Goal: Obtain resource: Obtain resource

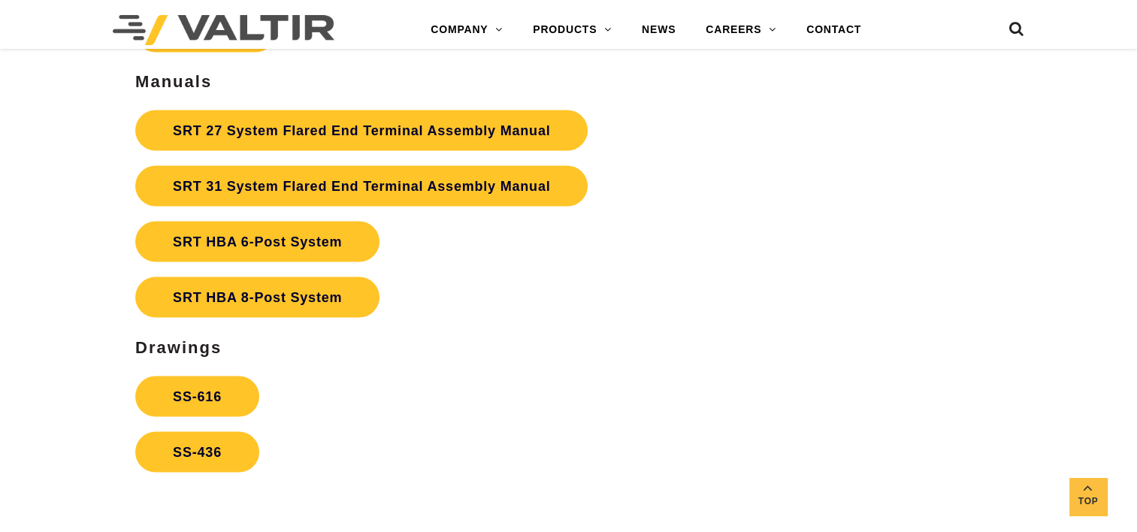
scroll to position [2779, 0]
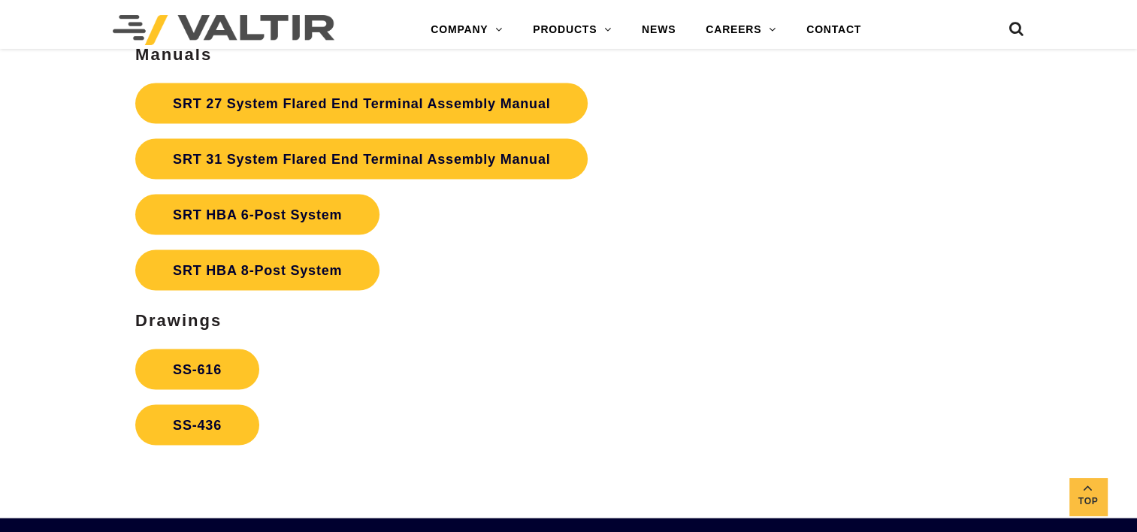
click at [308, 207] on strong "SRT HBA 6-Post System" at bounding box center [257, 214] width 169 height 15
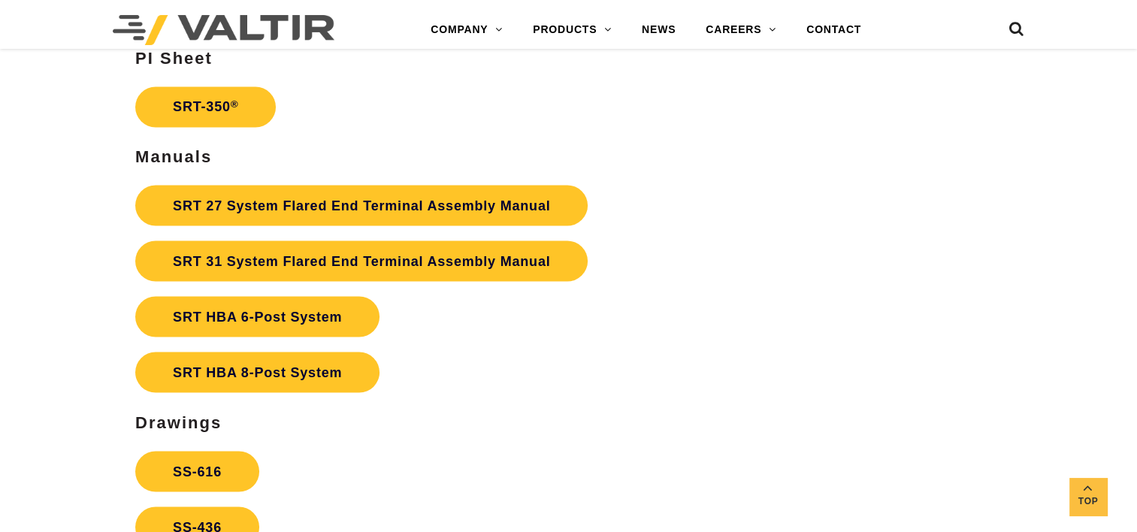
scroll to position [2596, 0]
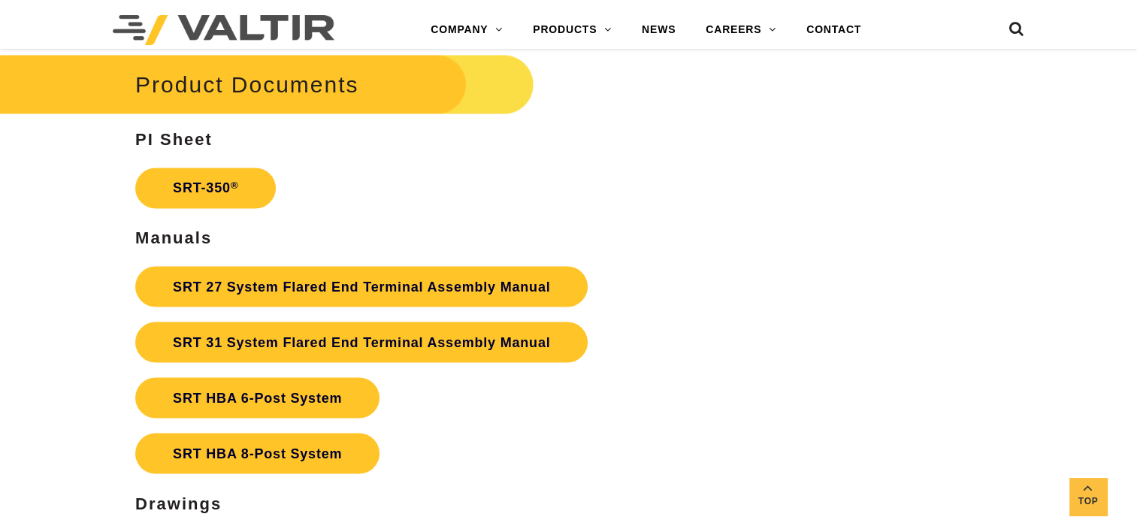
click at [216, 177] on link "SRT-350 ®" at bounding box center [205, 188] width 140 height 41
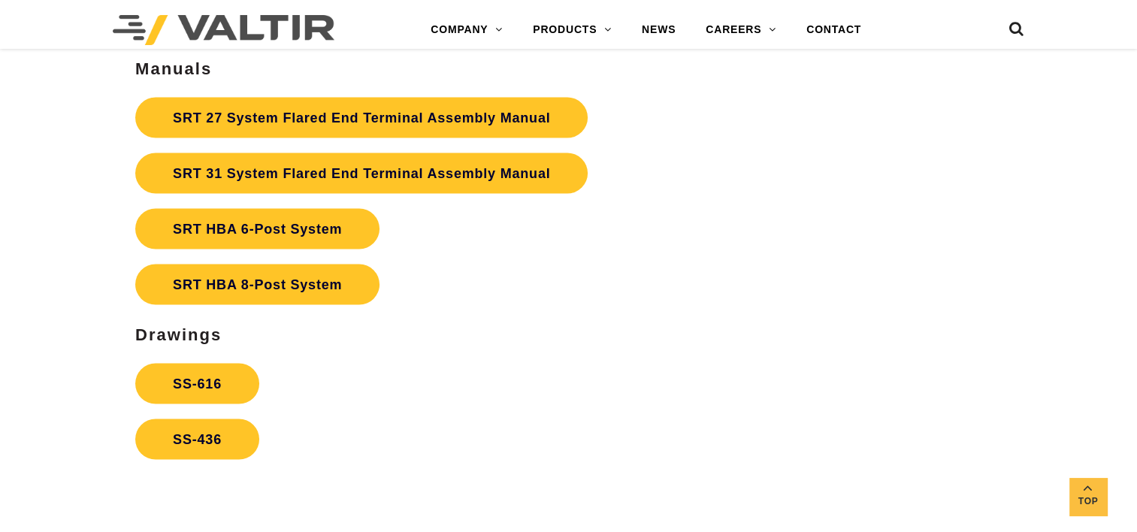
scroll to position [2596, 0]
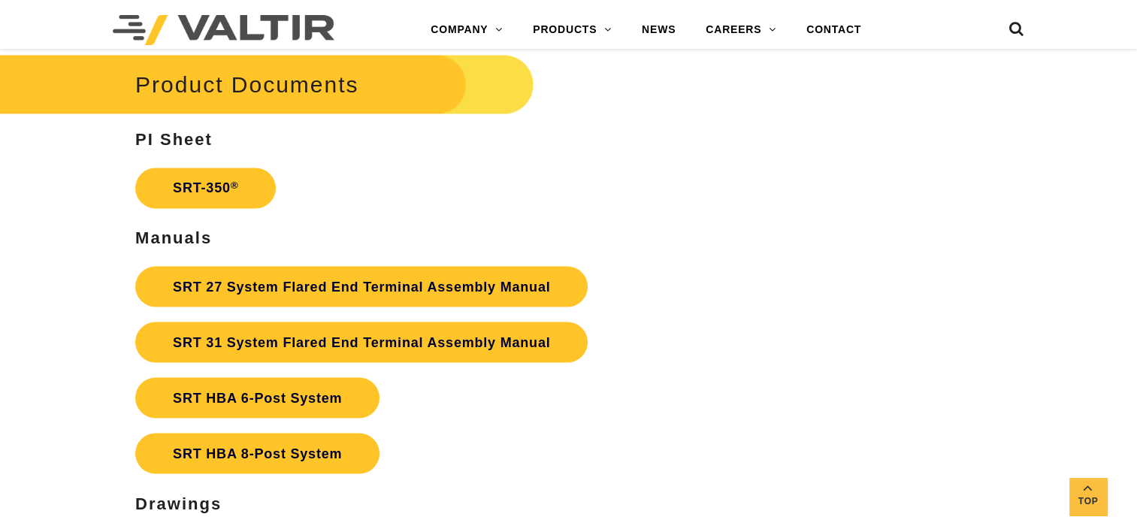
click at [457, 283] on link "SRT 27 System Flared End Terminal Assembly Manual" at bounding box center [361, 286] width 452 height 41
click at [358, 322] on link "SRT 31 System Flared End Terminal Assembly Manual" at bounding box center [361, 342] width 452 height 41
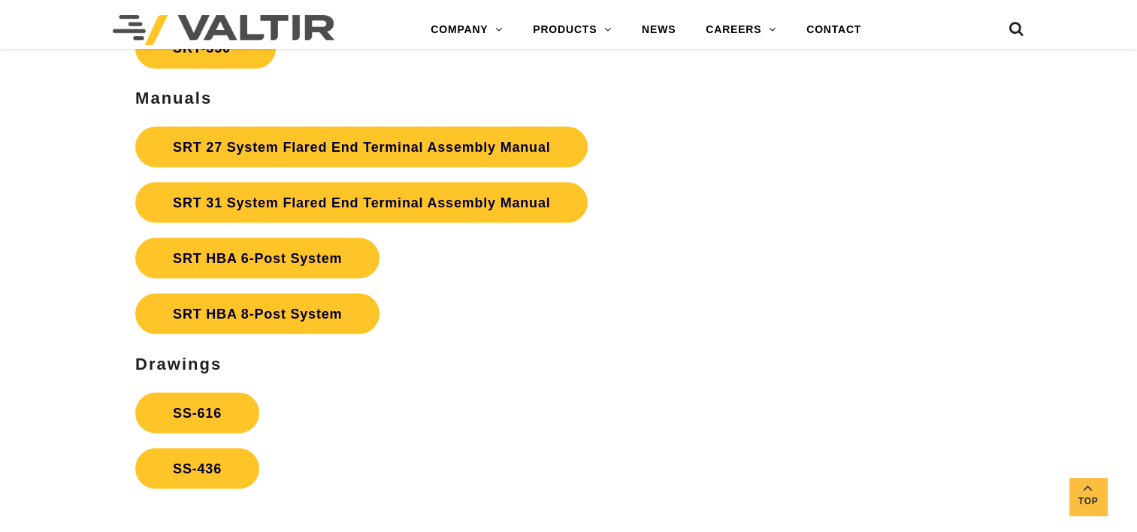
scroll to position [2821, 0]
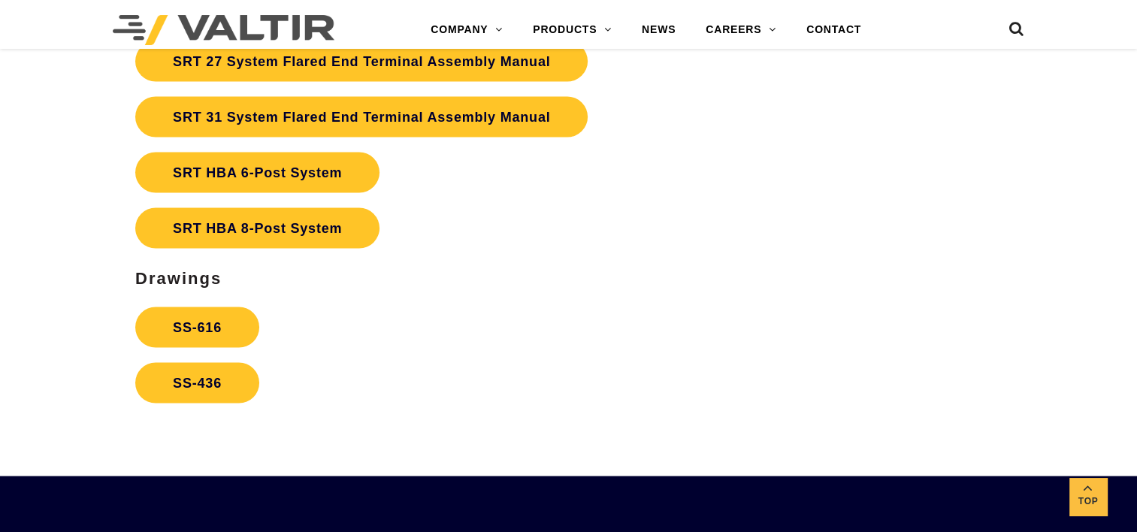
click at [210, 340] on p "SS-616 SS-436" at bounding box center [426, 354] width 582 height 111
click at [219, 328] on link "SS-616" at bounding box center [197, 326] width 124 height 41
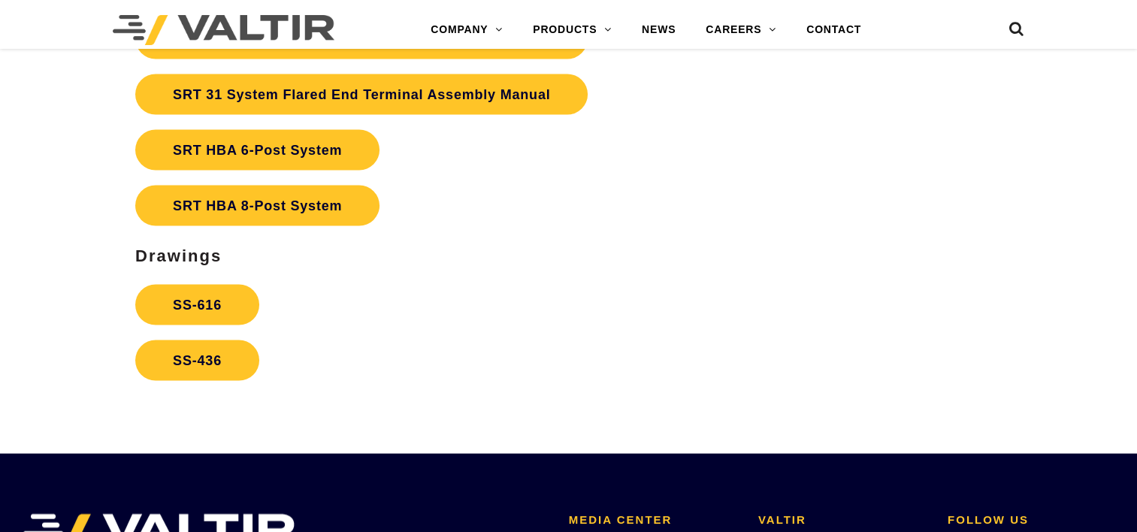
scroll to position [2821, 0]
